Goal: Go to known website: Go to known website

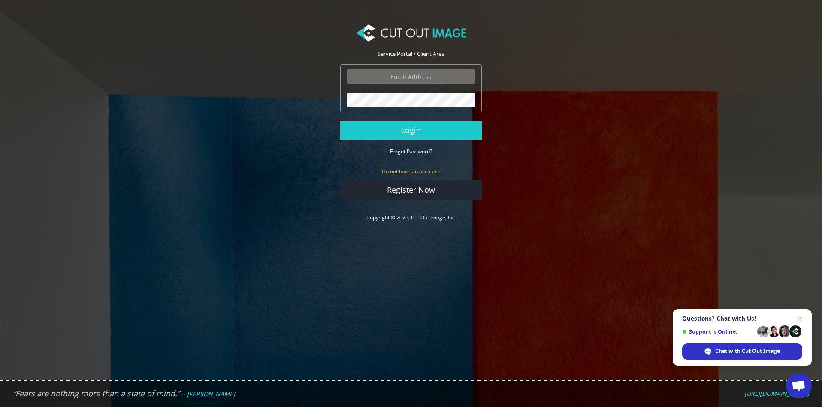
click at [368, 77] on input "email" at bounding box center [411, 76] width 128 height 15
paste input "[PERSON_NAME][EMAIL_ADDRESS][DOMAIN_NAME]"
type input "[PERSON_NAME][EMAIL_ADDRESS][DOMAIN_NAME]"
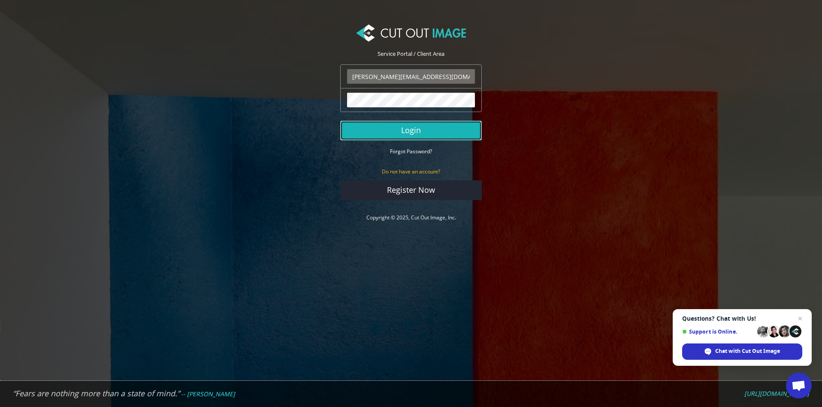
click at [409, 134] on button "Login" at bounding box center [411, 131] width 142 height 20
